Goal: Transaction & Acquisition: Book appointment/travel/reservation

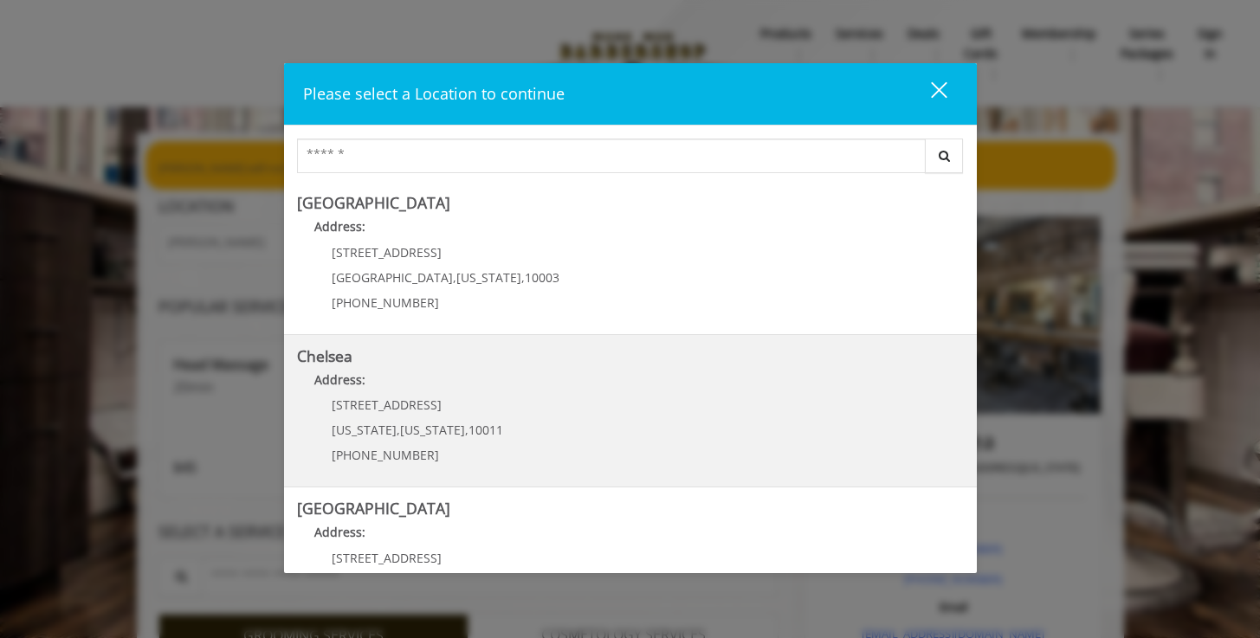
click at [501, 421] on link "Chelsea Address: [STREET_ADDRESS][US_STATE][US_STATE] (917) 639-3902" at bounding box center [630, 411] width 667 height 126
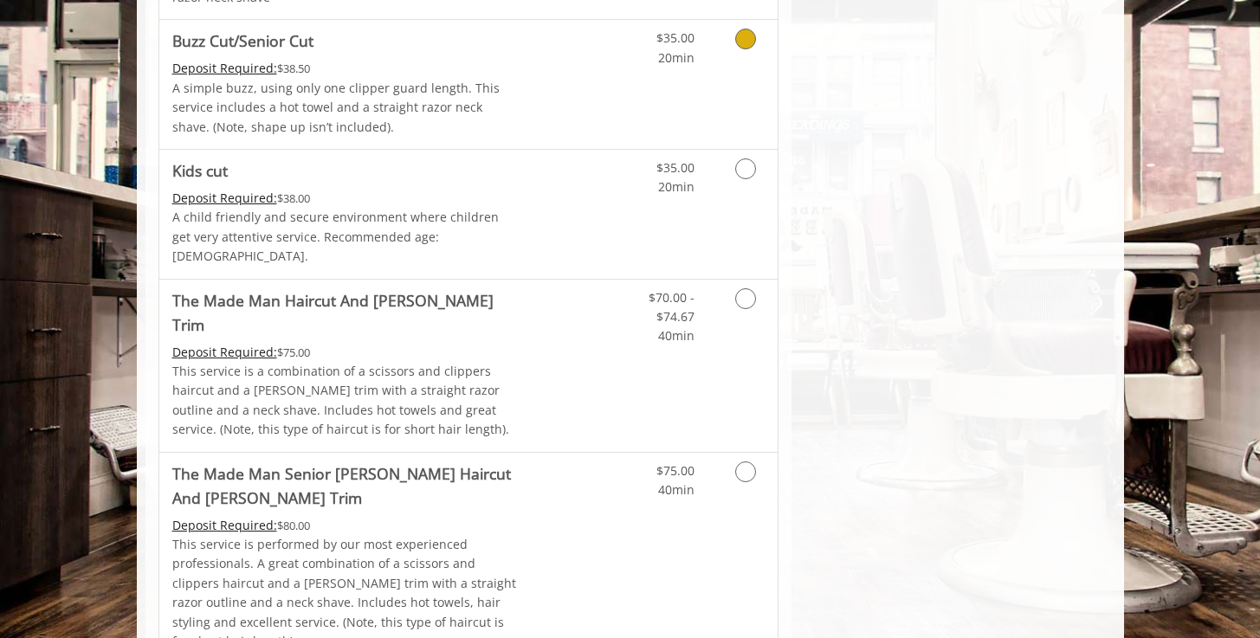
scroll to position [1280, 0]
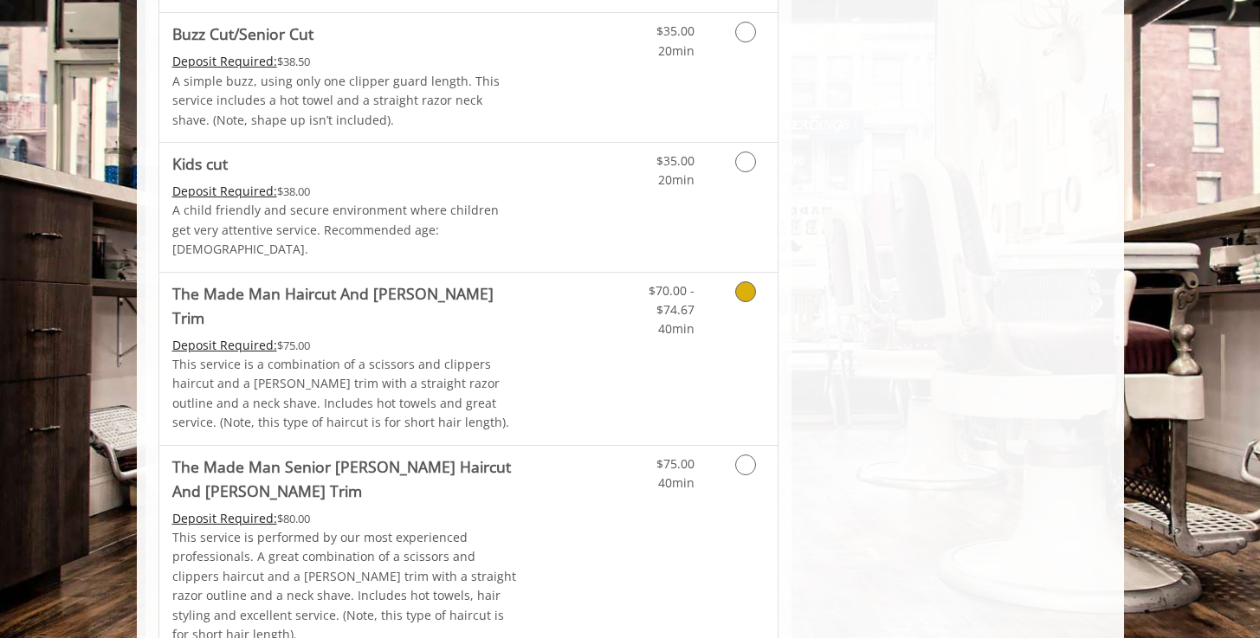
click at [752, 281] on icon "Grooming services" at bounding box center [745, 291] width 21 height 21
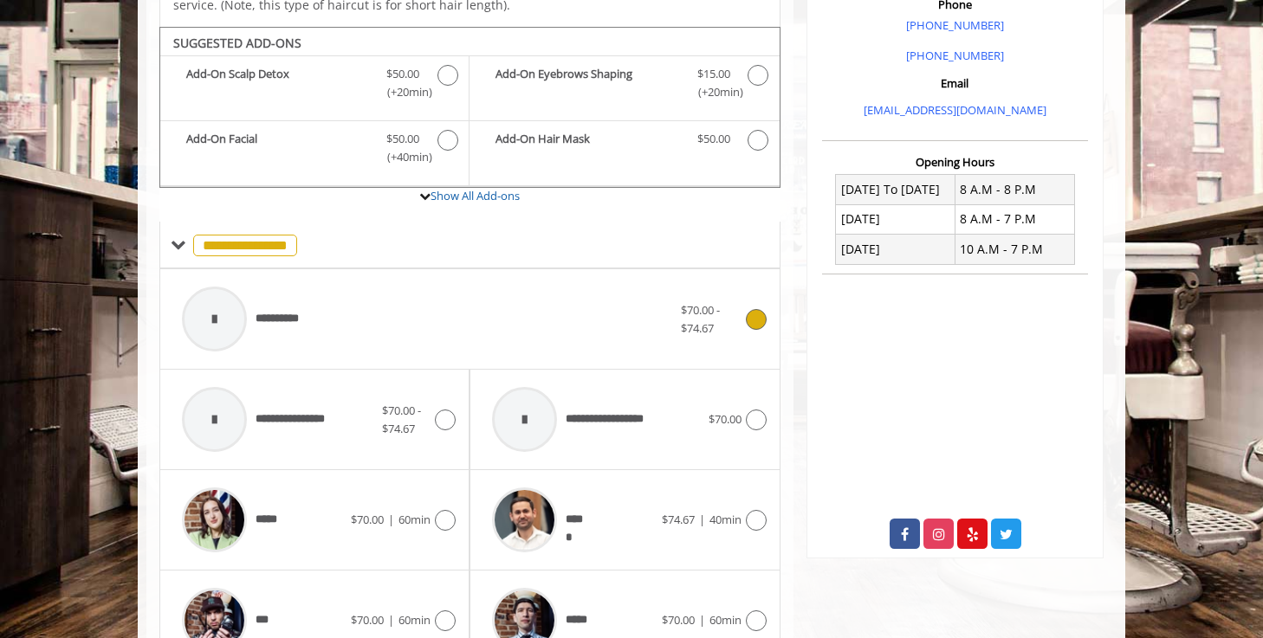
scroll to position [527, 0]
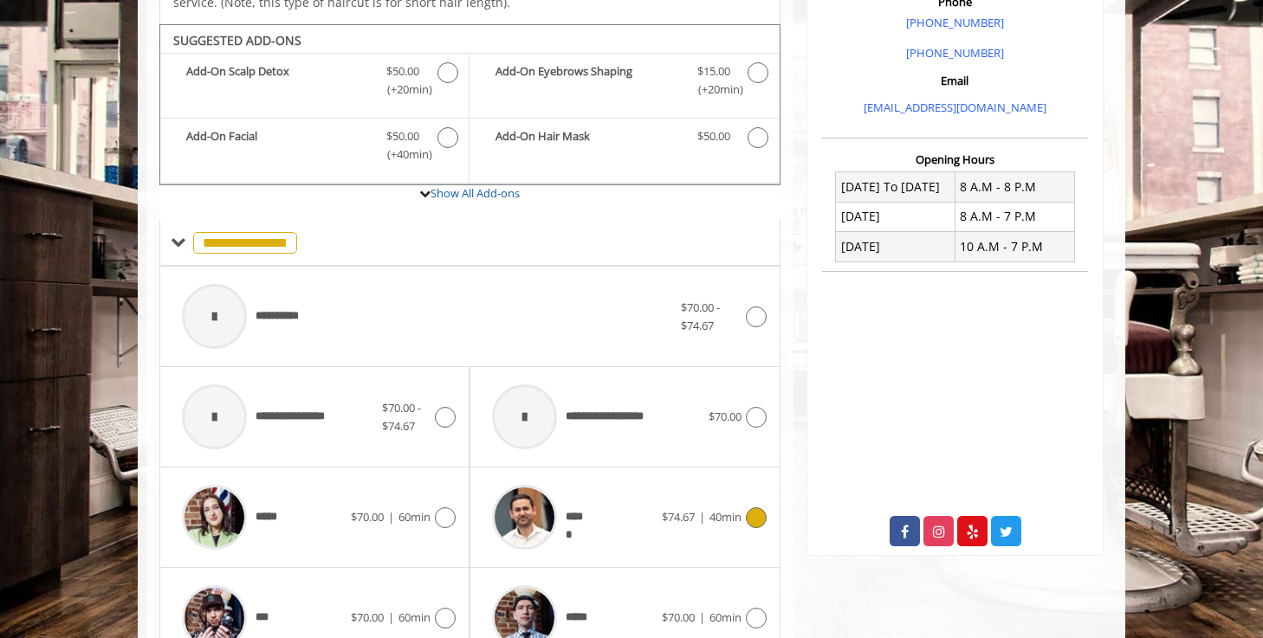
click at [753, 507] on icon at bounding box center [756, 517] width 21 height 21
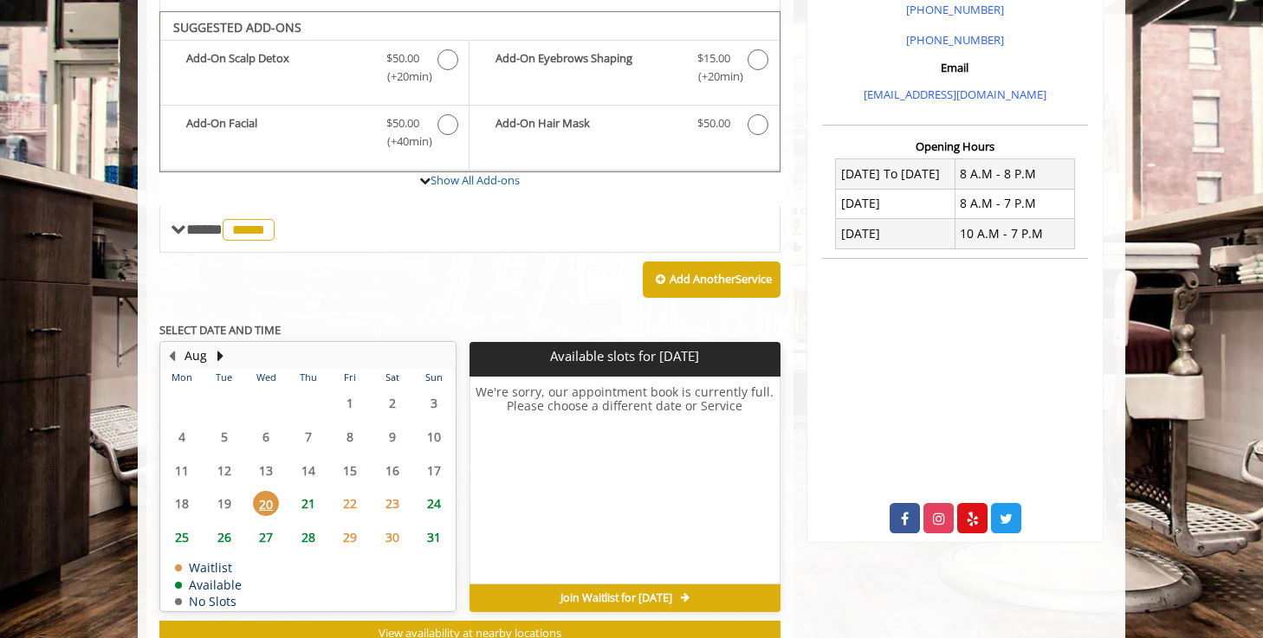
scroll to position [527, 0]
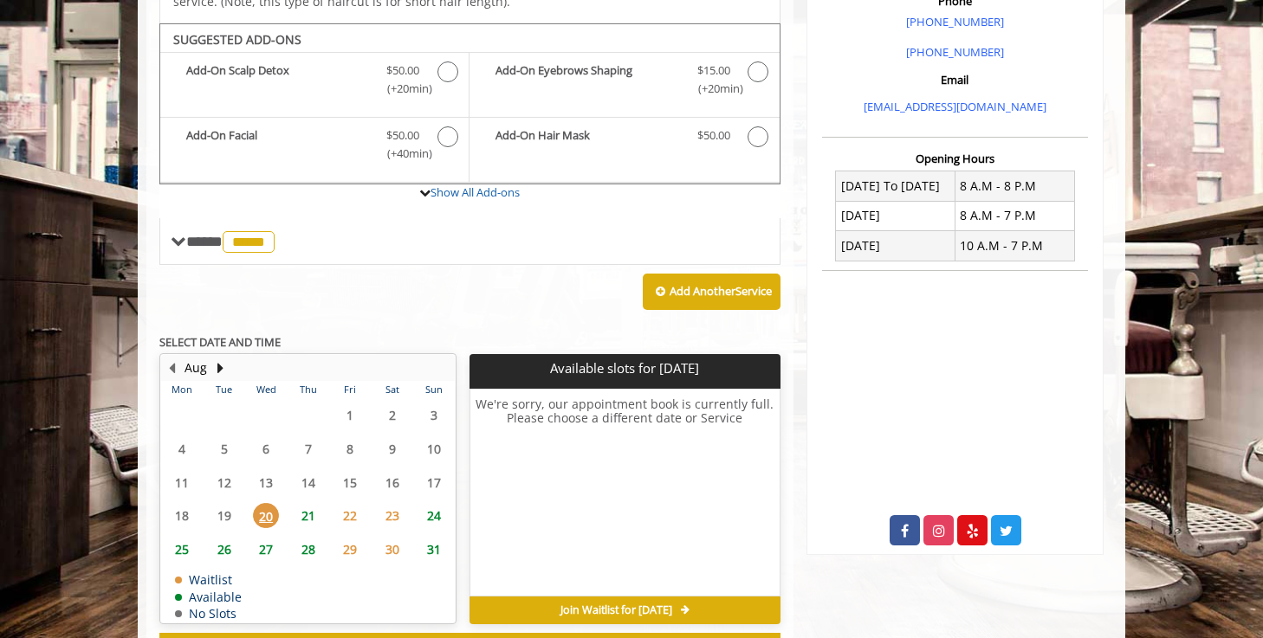
click at [305, 503] on span "21" at bounding box center [308, 515] width 26 height 25
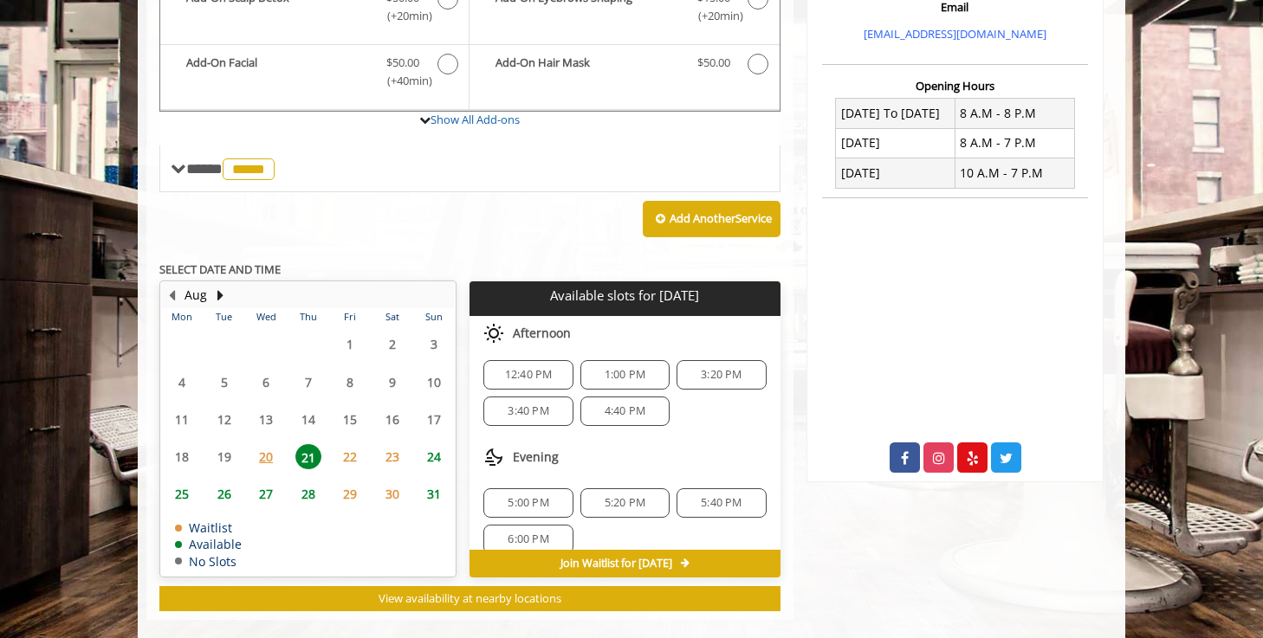
scroll to position [0, 0]
